Goal: Transaction & Acquisition: Purchase product/service

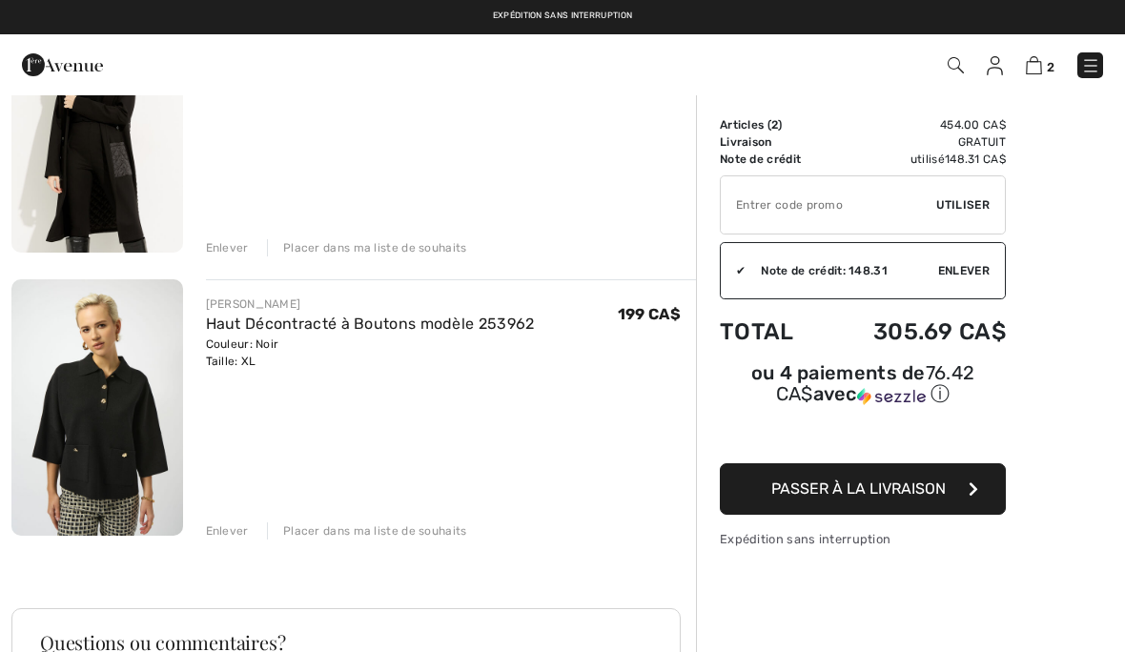
scroll to position [255, 0]
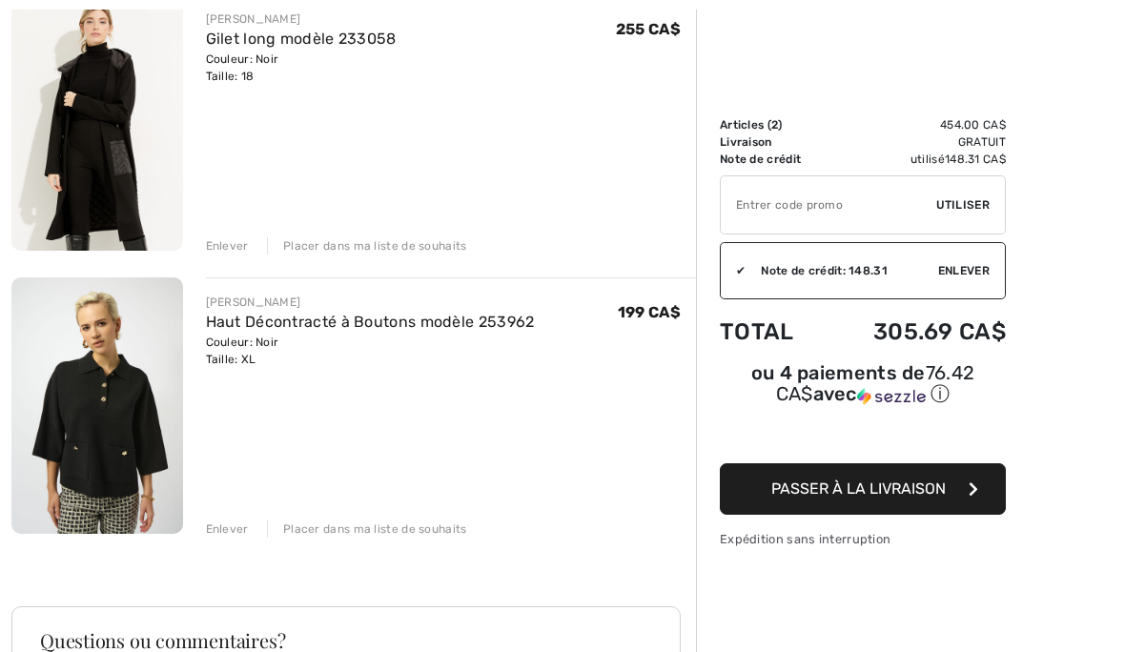
click at [101, 135] on img at bounding box center [97, 122] width 172 height 256
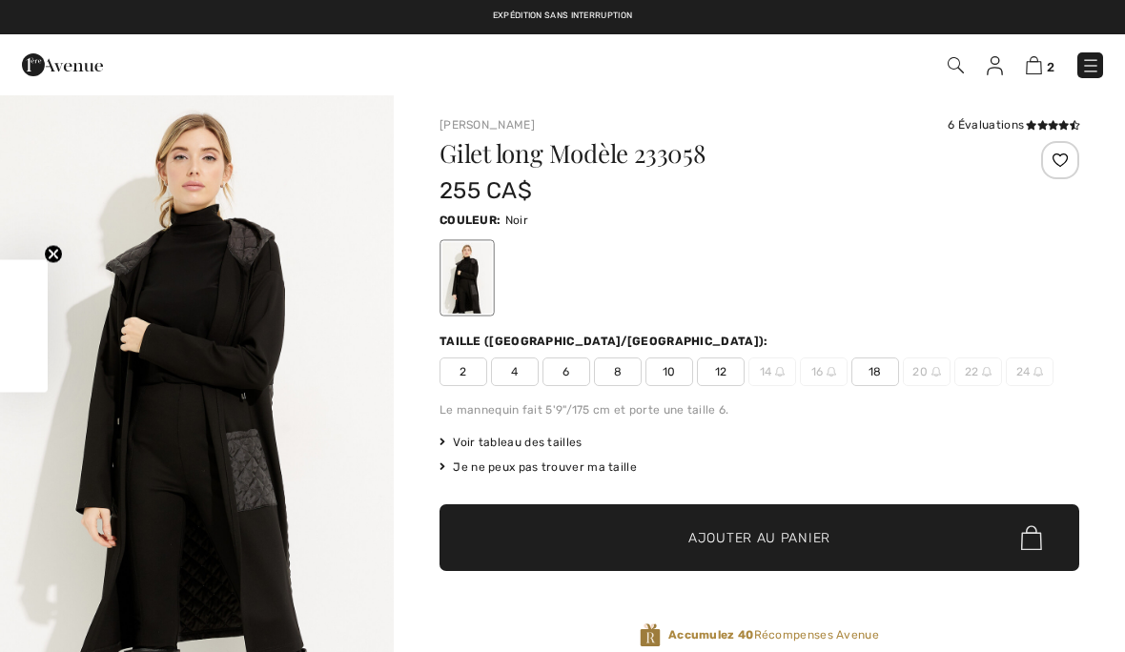
click at [213, 392] on img "1 / 6" at bounding box center [197, 388] width 394 height 591
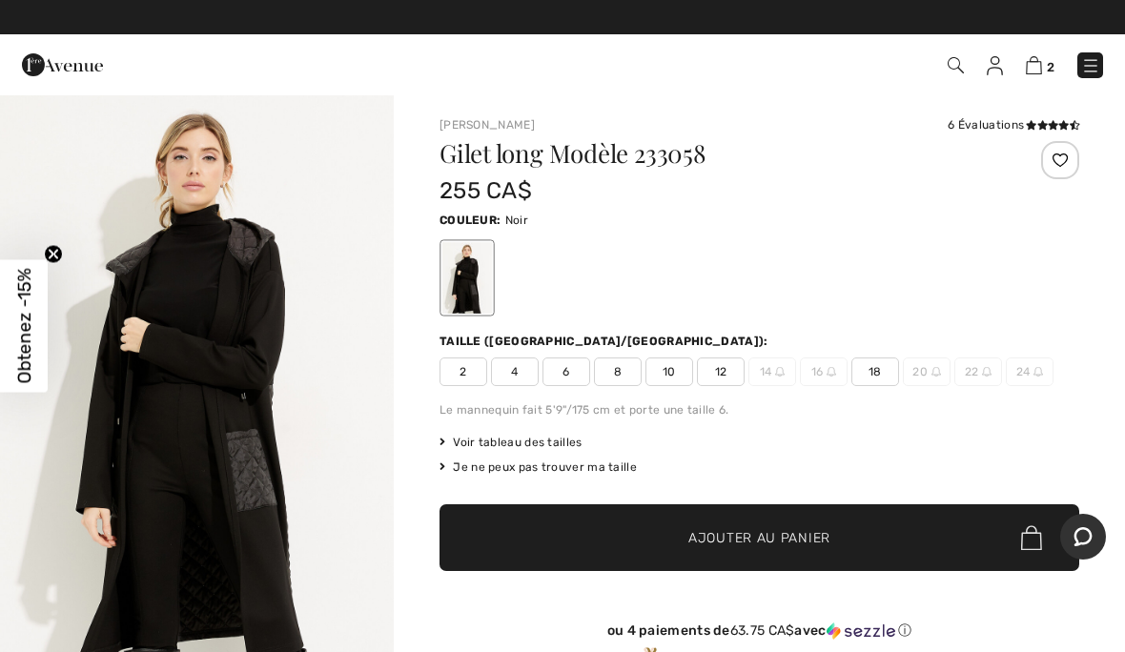
click at [816, 368] on span "16" at bounding box center [824, 371] width 48 height 29
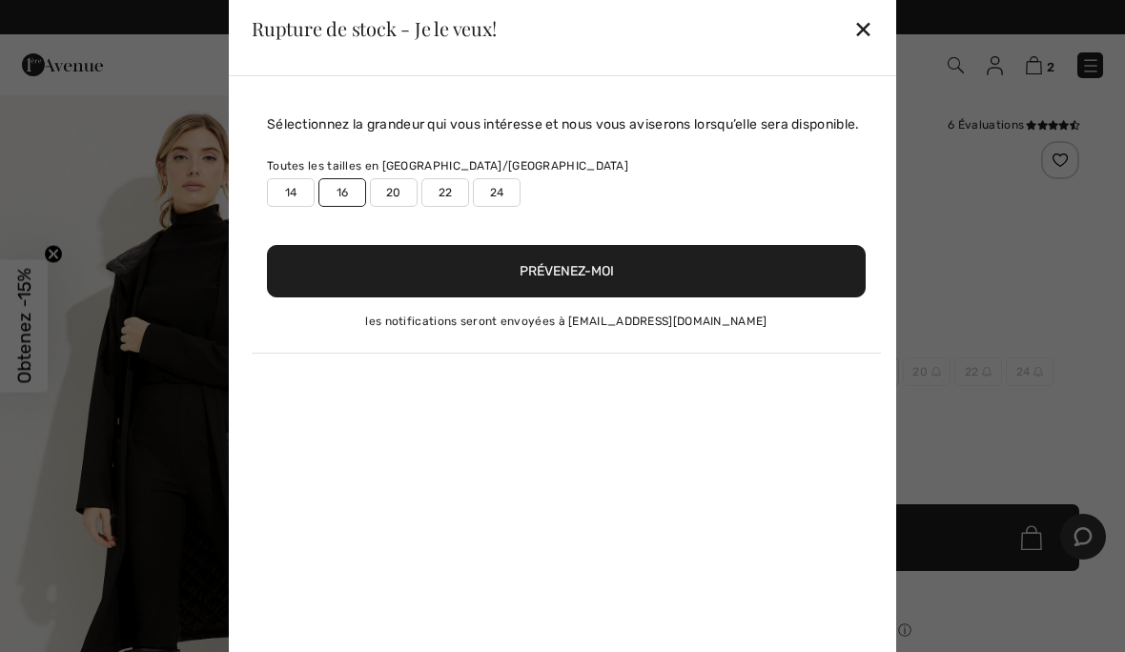
click at [820, 376] on div "Sélectionnez la grandeur qui vous intéresse et nous vous aviserons lorsqu’elle …" at bounding box center [562, 373] width 667 height 595
click at [612, 292] on button "Prévenez-moi" at bounding box center [566, 271] width 599 height 52
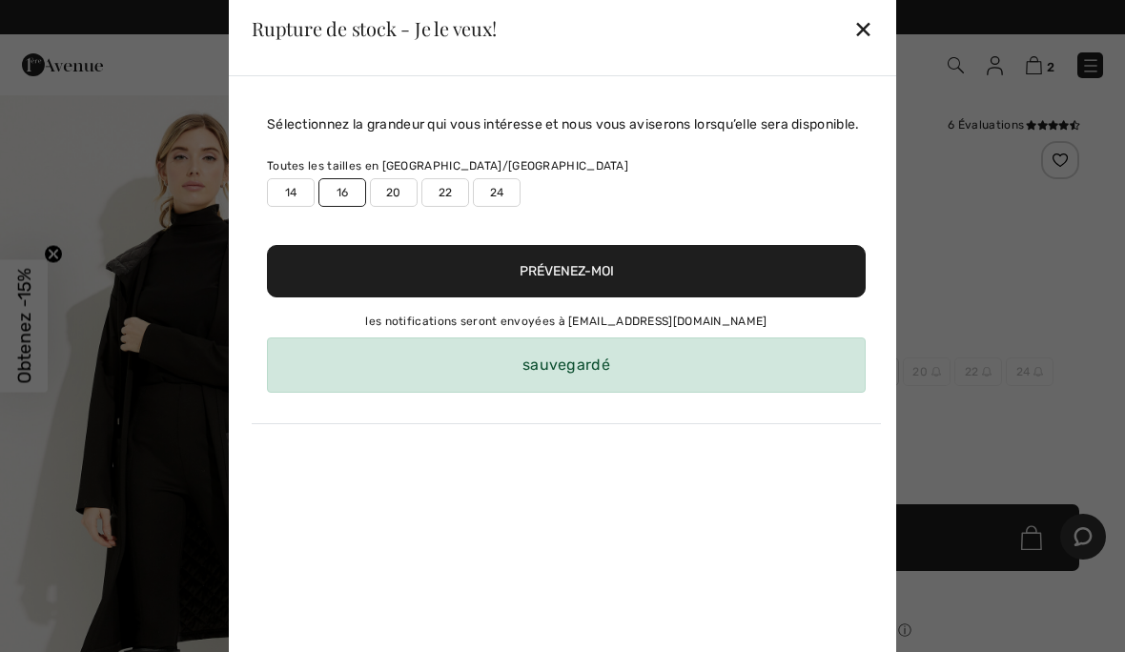
click at [869, 19] on div "✕" at bounding box center [863, 29] width 20 height 40
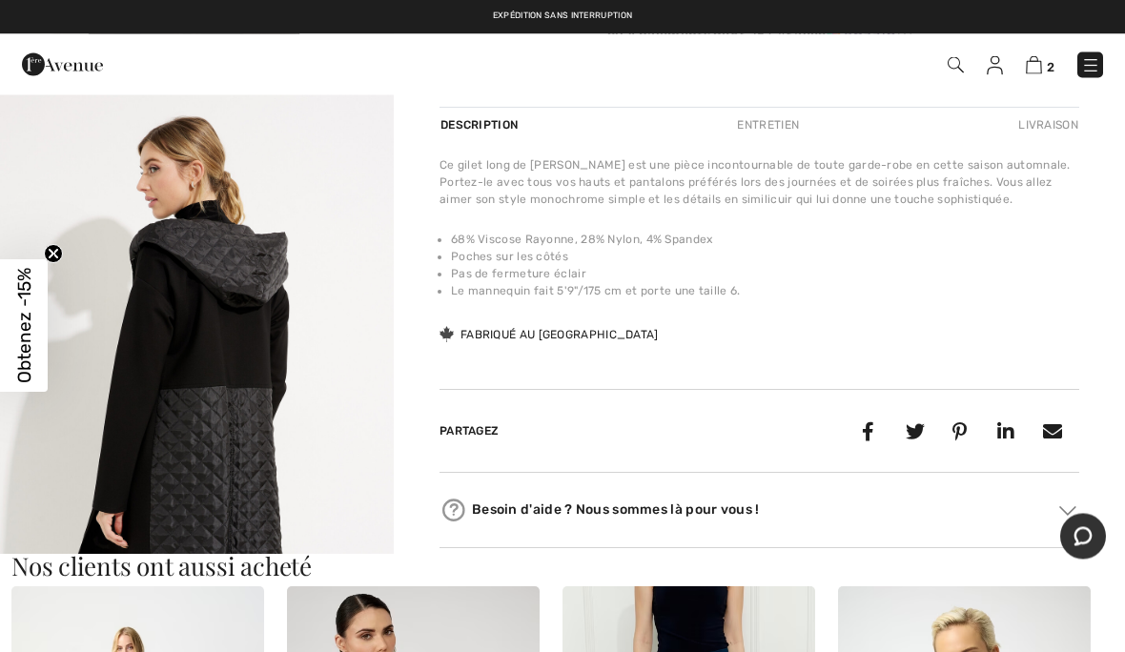
scroll to position [596, 0]
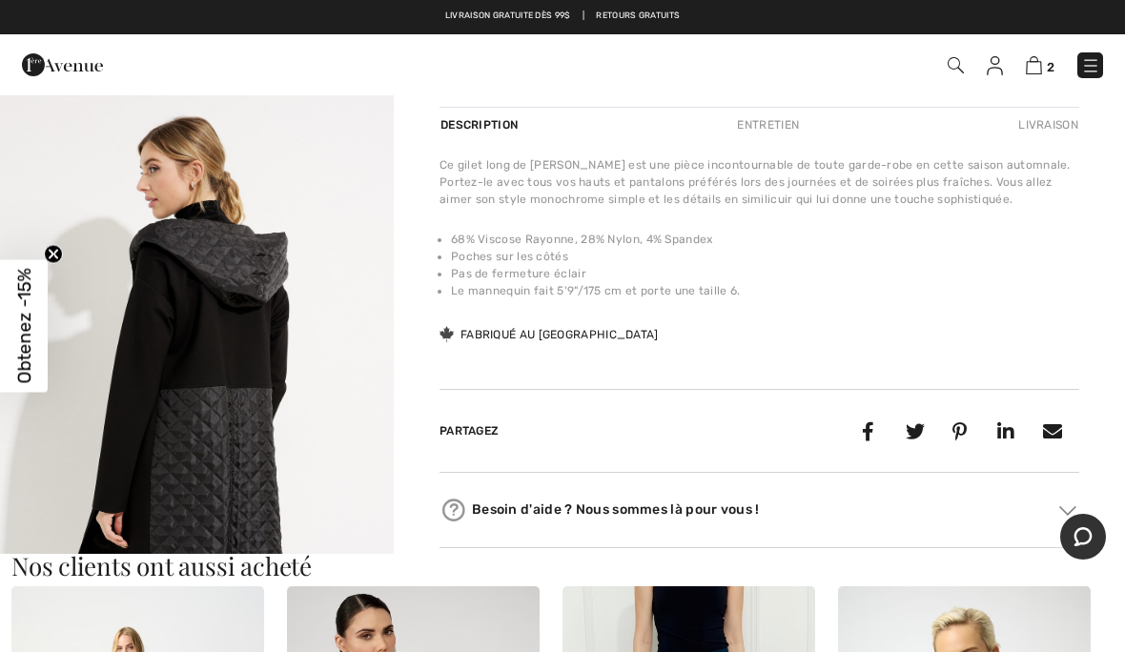
click at [229, 340] on img "2 / 6" at bounding box center [197, 384] width 394 height 591
click at [1040, 67] on img at bounding box center [1034, 65] width 16 height 18
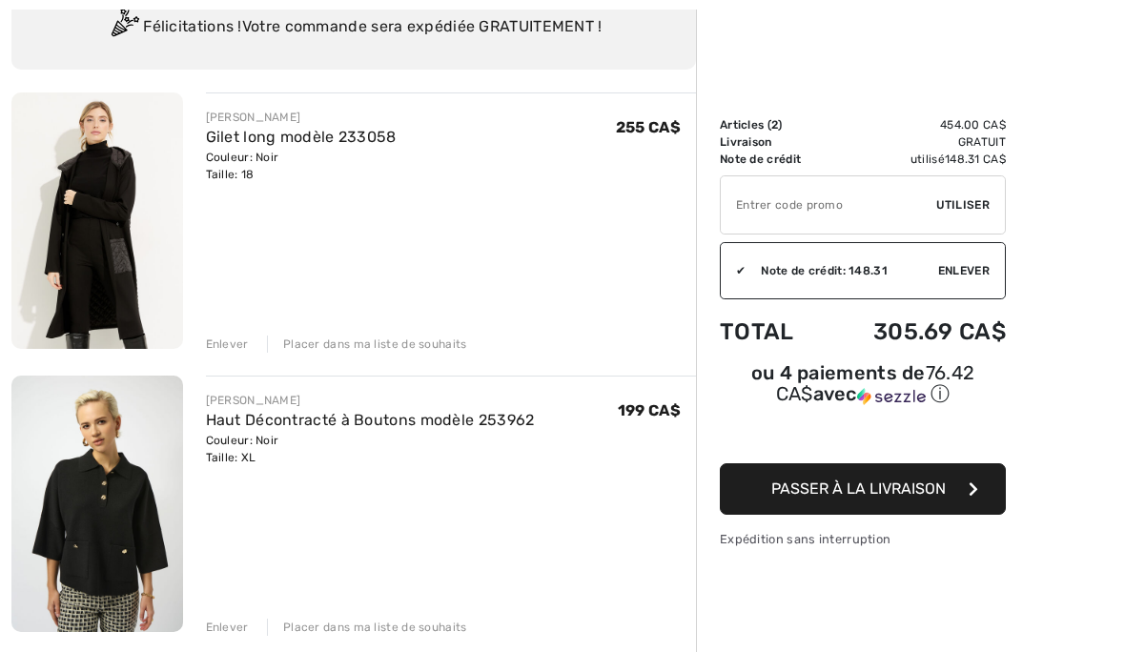
scroll to position [160, 0]
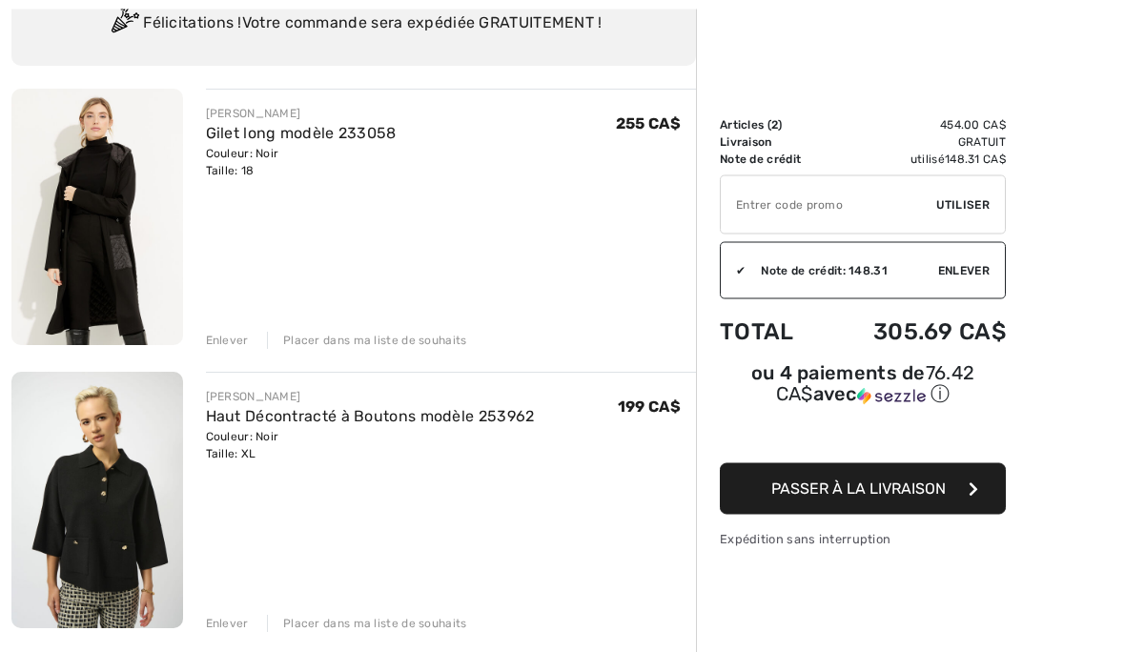
click at [94, 505] on img at bounding box center [97, 501] width 172 height 256
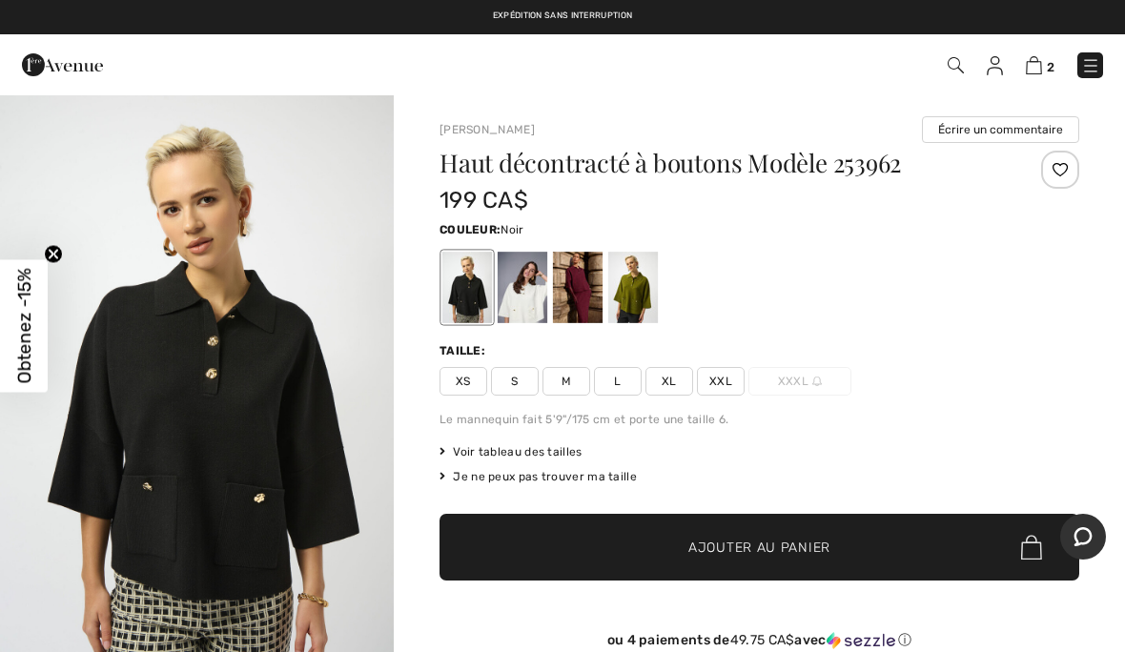
click at [221, 429] on img "1 / 5" at bounding box center [197, 388] width 394 height 590
